Goal: Check status: Check status

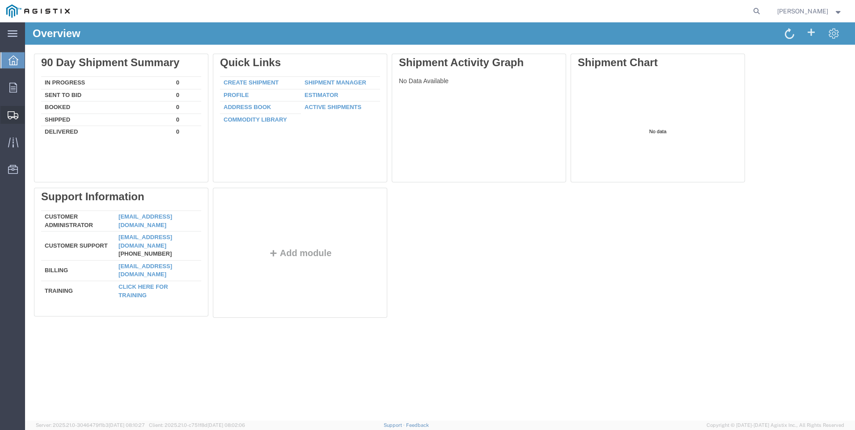
click at [31, 115] on span "Shipments" at bounding box center [28, 115] width 6 height 18
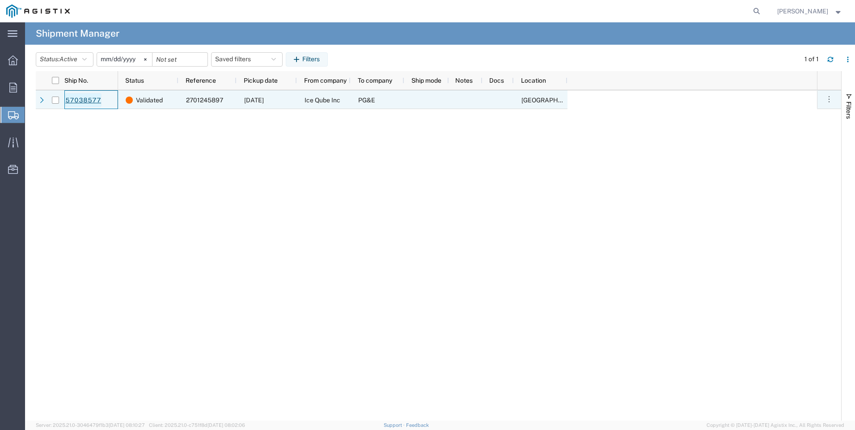
click at [82, 100] on link "57038577" at bounding box center [83, 100] width 37 height 14
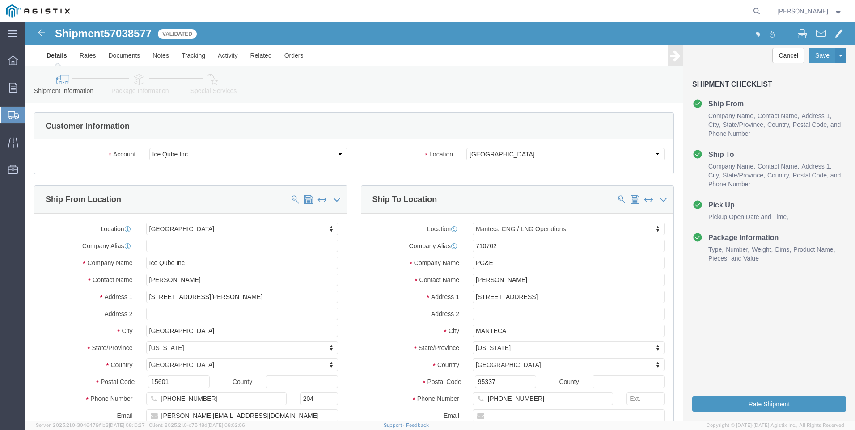
select select "19797"
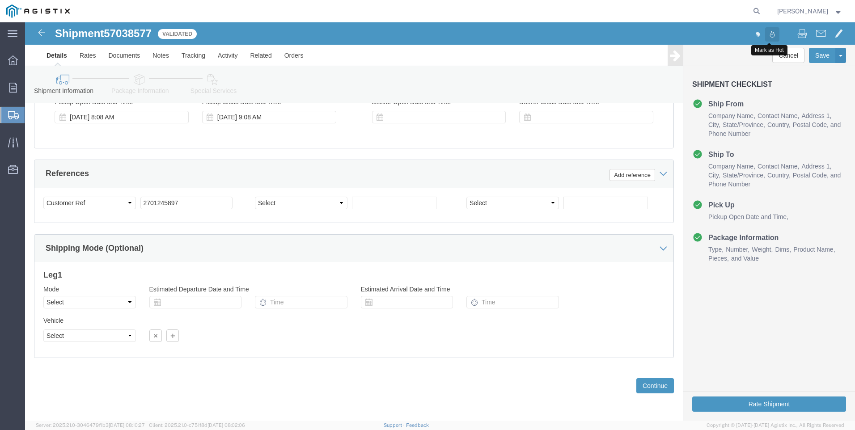
scroll to position [585, 0]
